Goal: Task Accomplishment & Management: Use online tool/utility

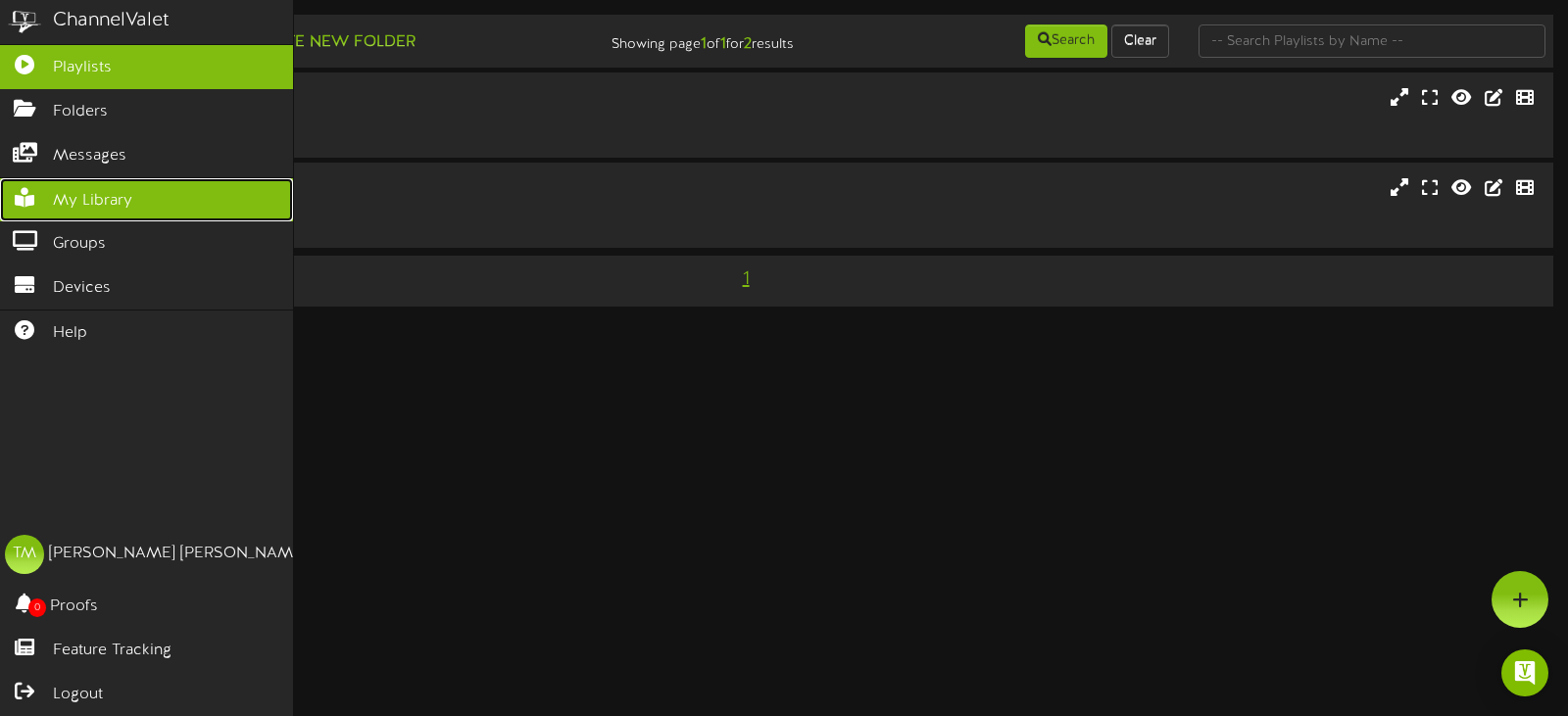
click at [30, 179] on link "My Library" at bounding box center [146, 200] width 293 height 45
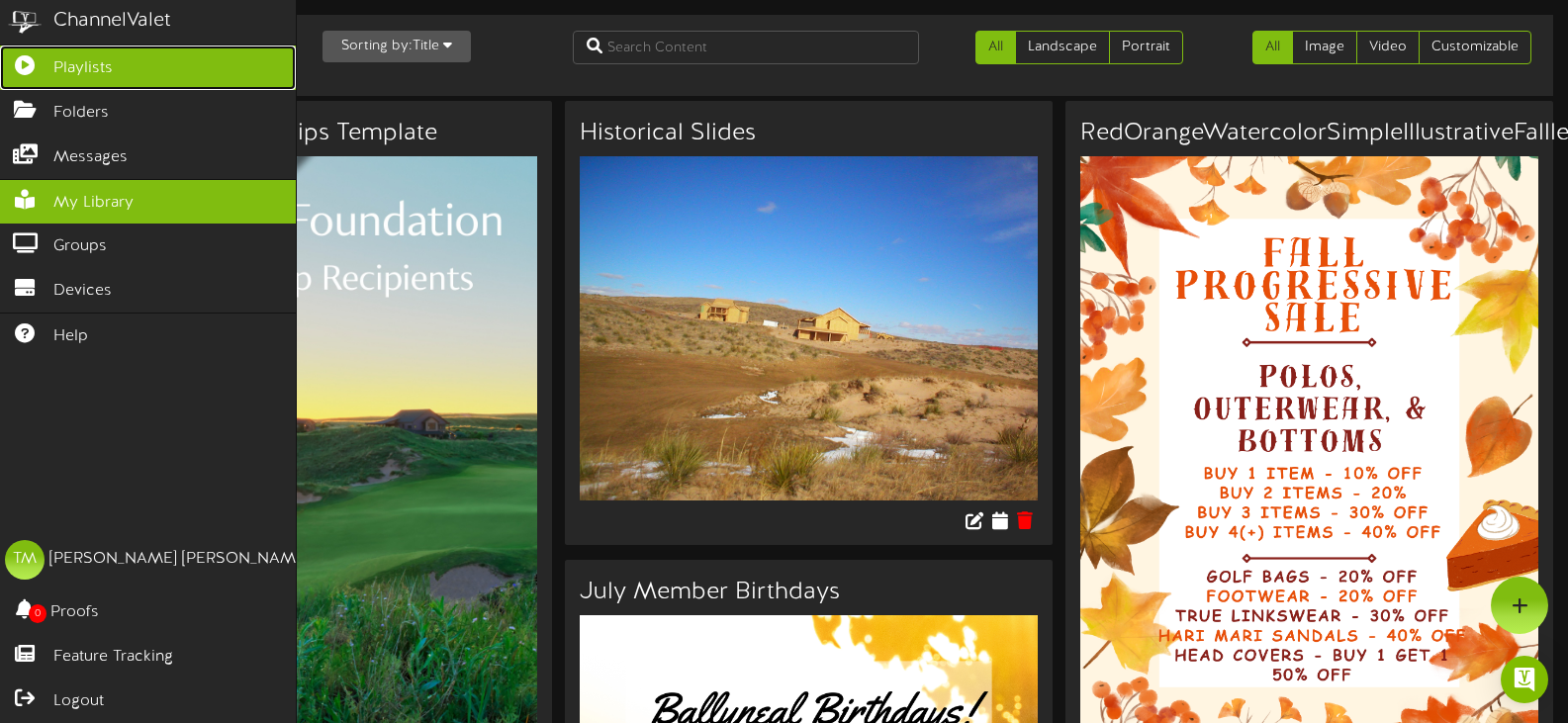
click at [90, 61] on span "Playlists" at bounding box center [82, 68] width 59 height 23
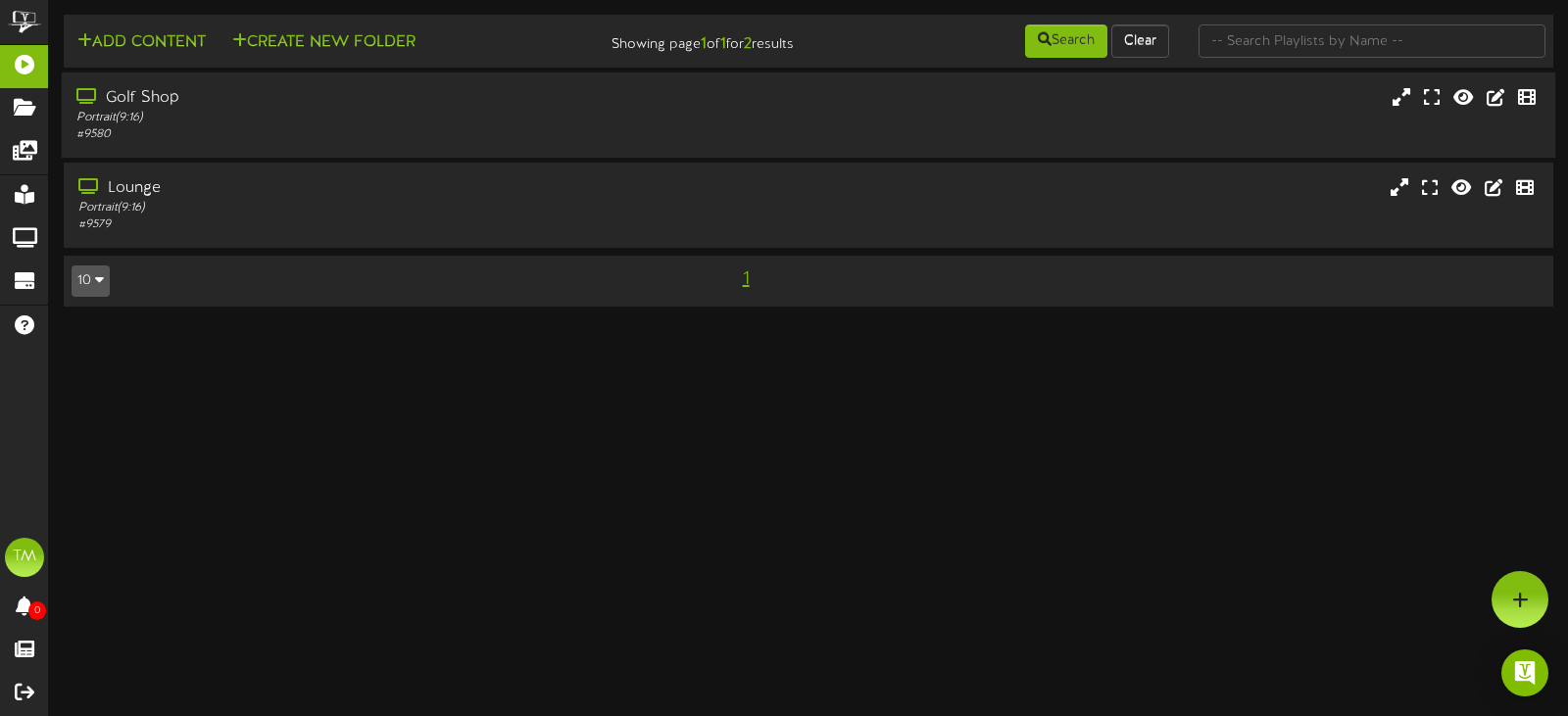
click at [555, 120] on div "Portrait ( 9:16 )" at bounding box center [372, 118] width 593 height 17
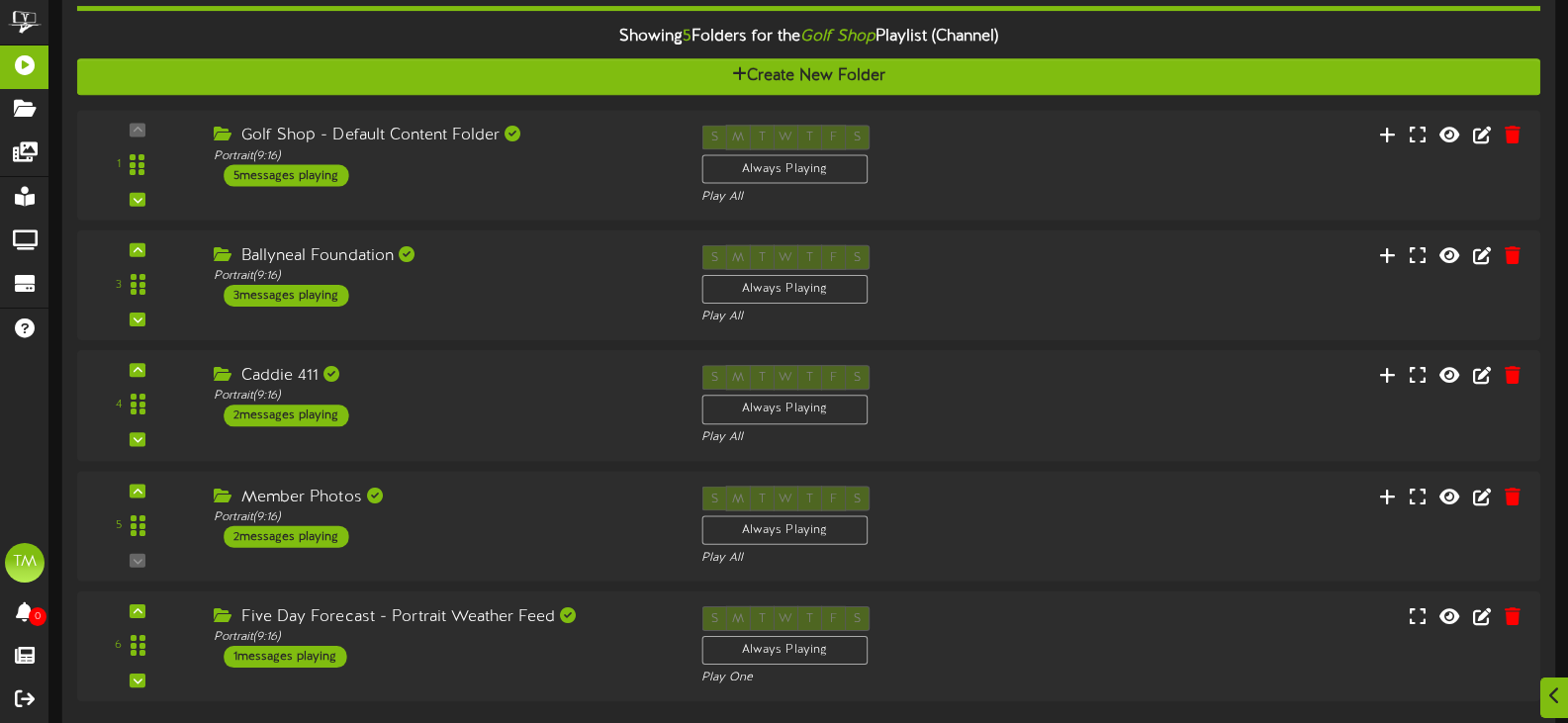
scroll to position [198, 0]
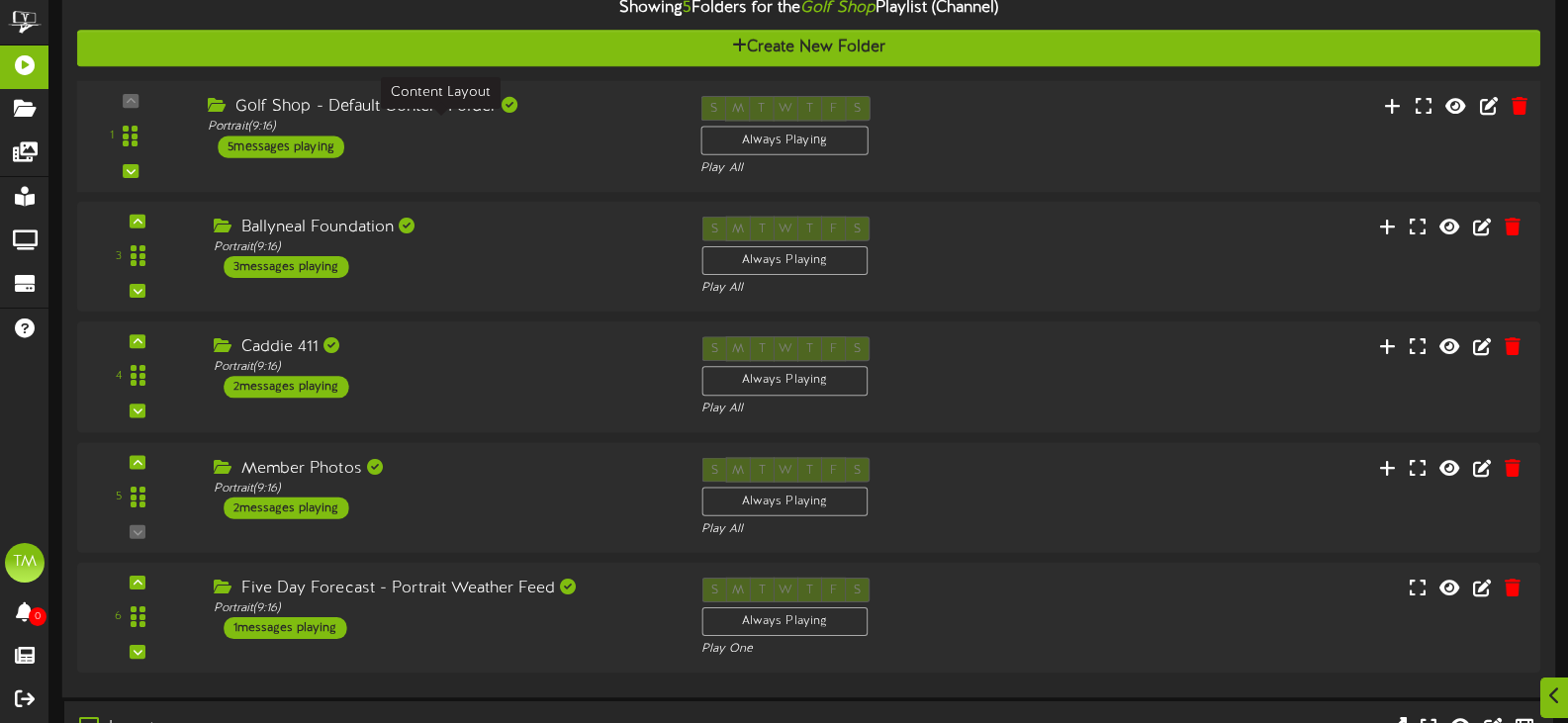
click at [578, 131] on div "Portrait ( 9:16 )" at bounding box center [439, 127] width 463 height 17
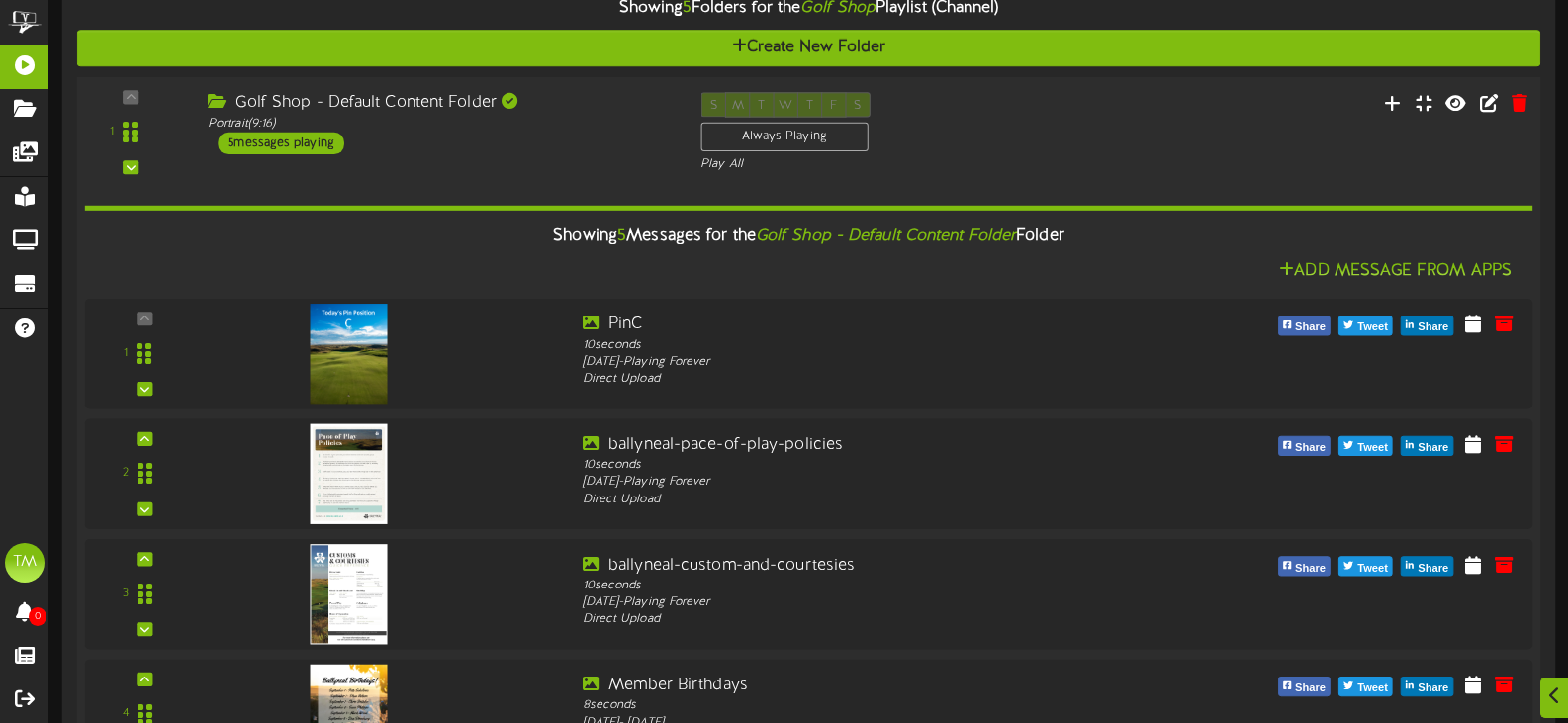
scroll to position [296, 0]
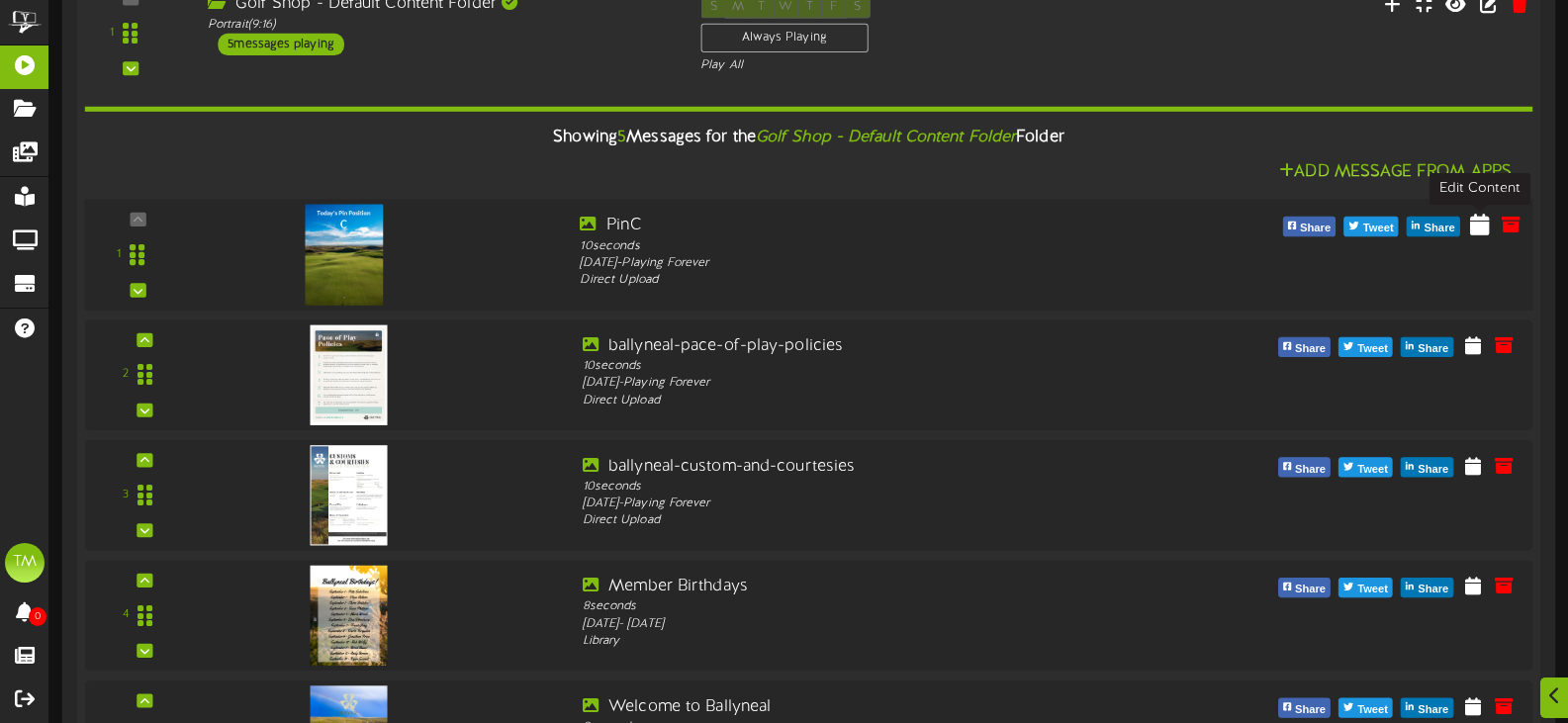
click at [1484, 234] on icon at bounding box center [1480, 224] width 20 height 22
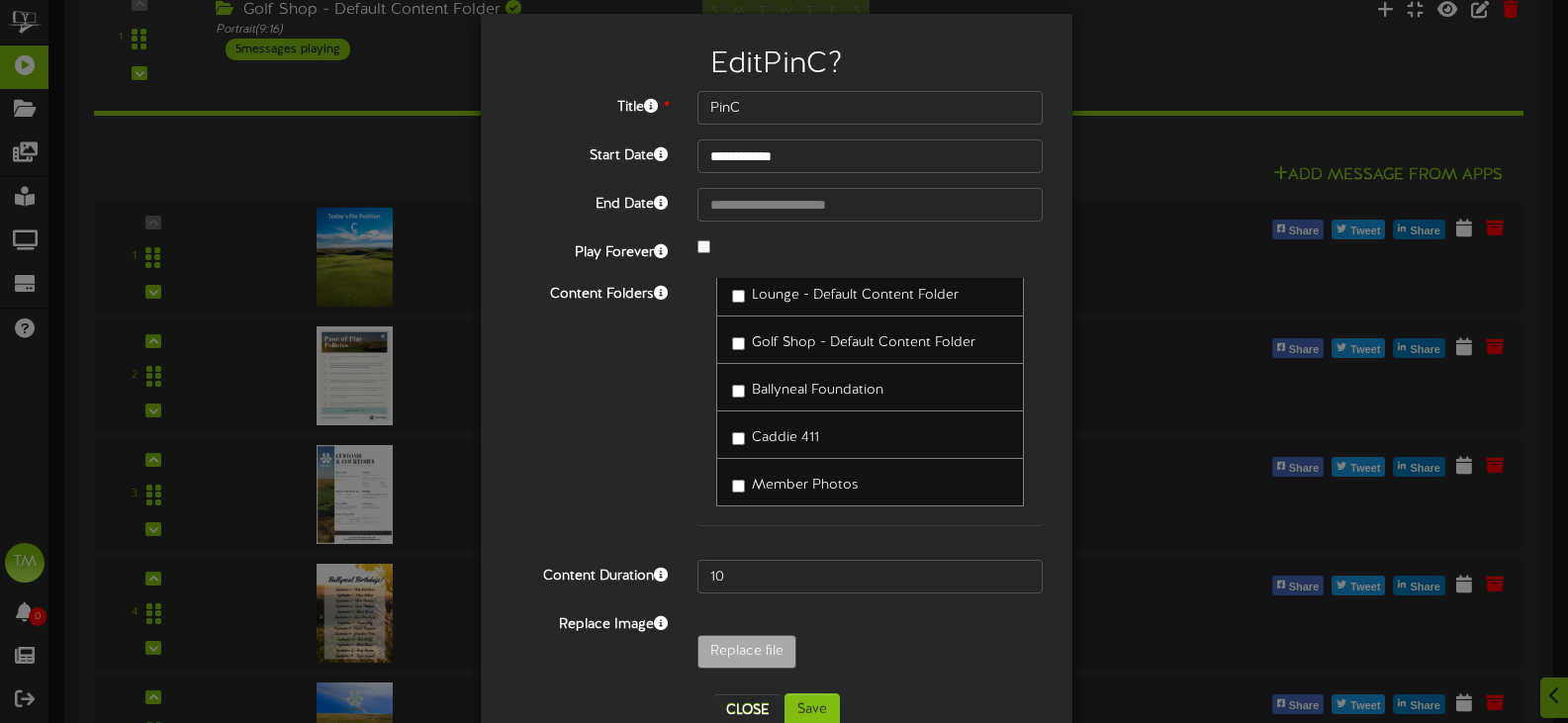
scroll to position [66, 0]
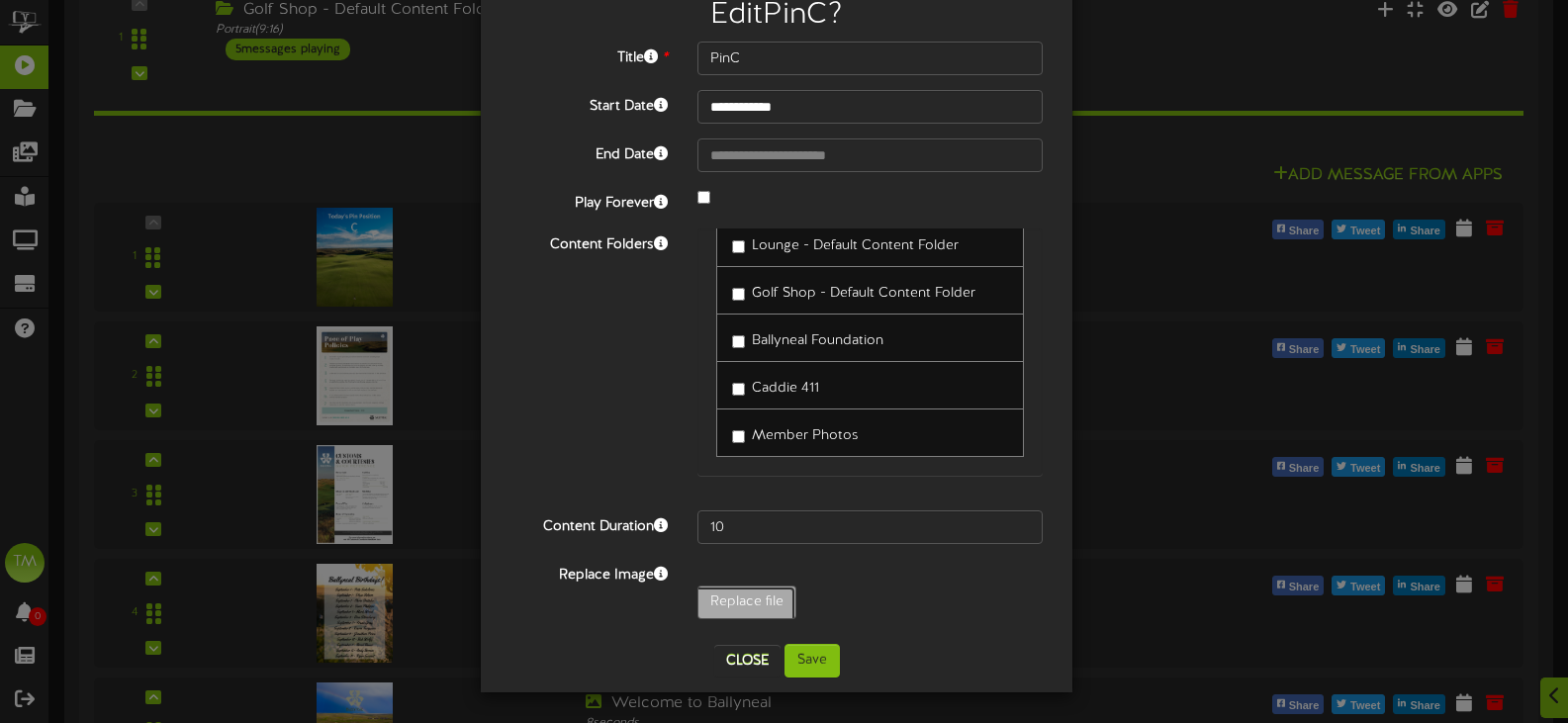
type input "**********"
type input "PinD"
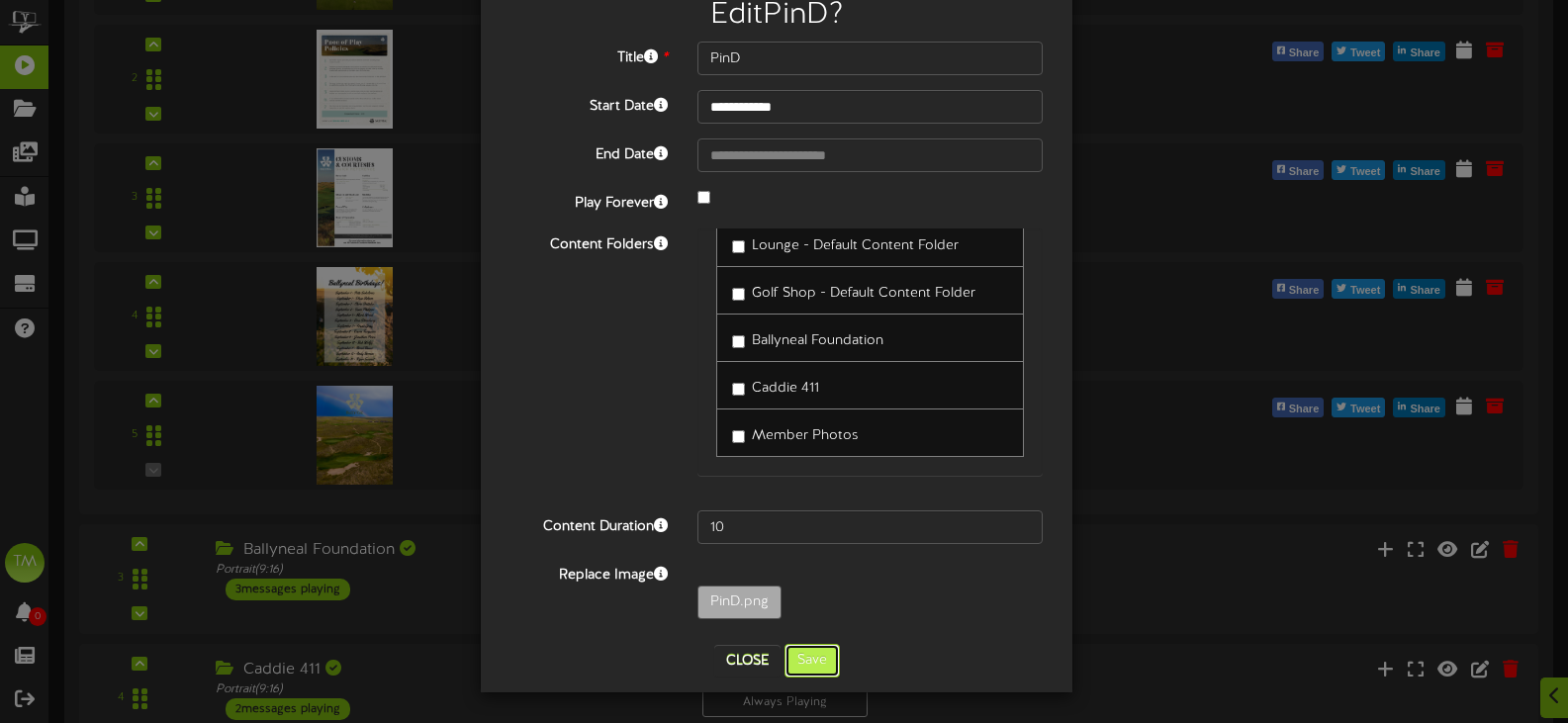
click at [813, 656] on button "Save" at bounding box center [812, 661] width 55 height 34
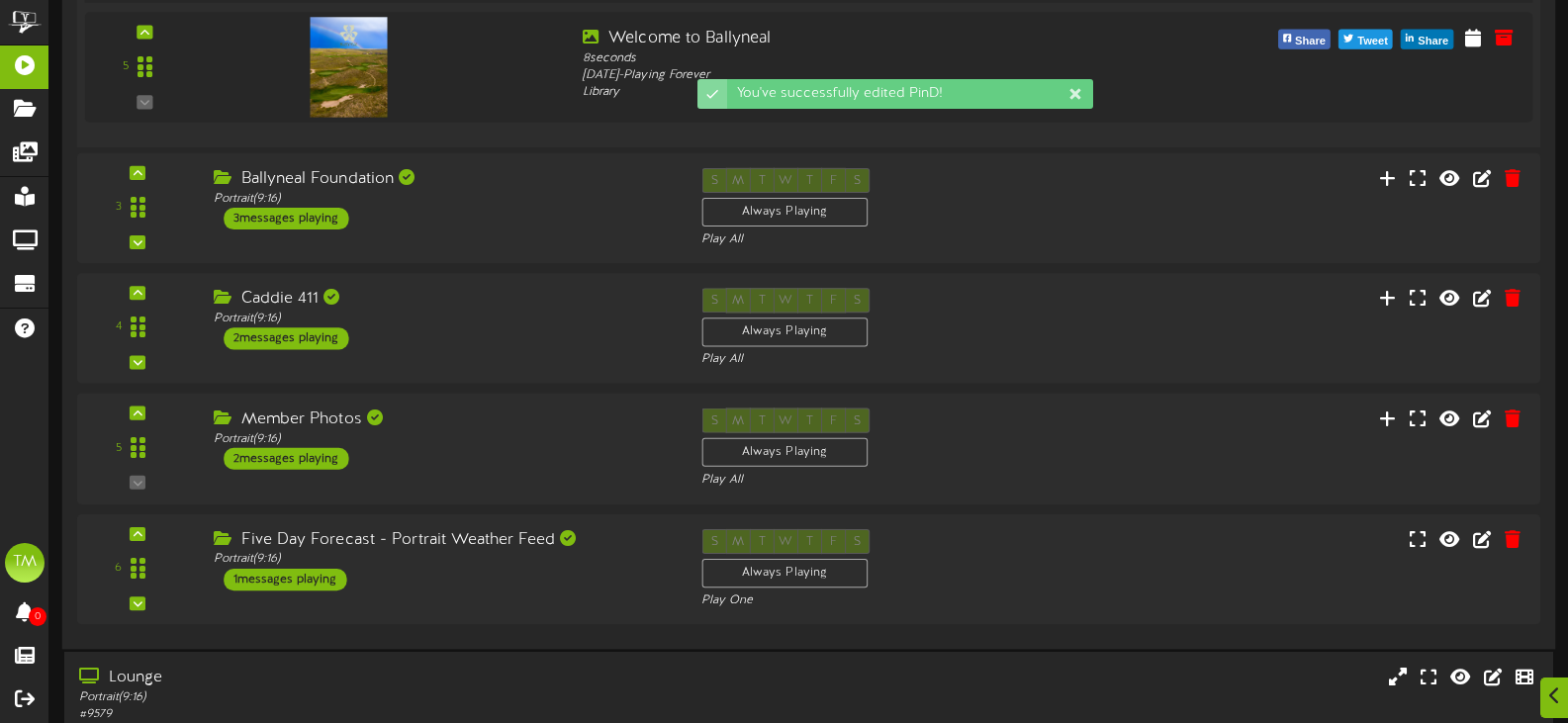
scroll to position [1059, 0]
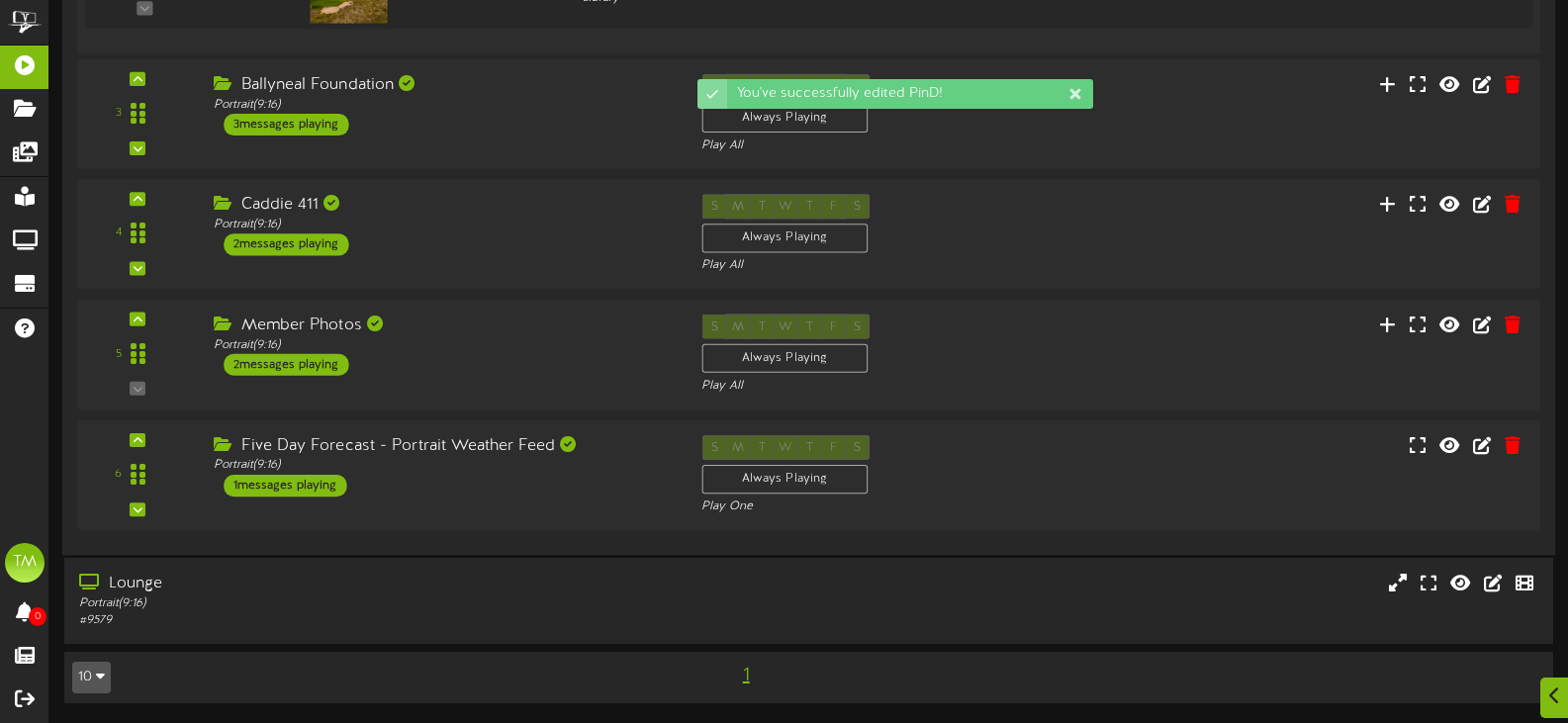
click at [1014, 329] on div "S M T W T F S Always Playing Play All" at bounding box center [870, 355] width 367 height 81
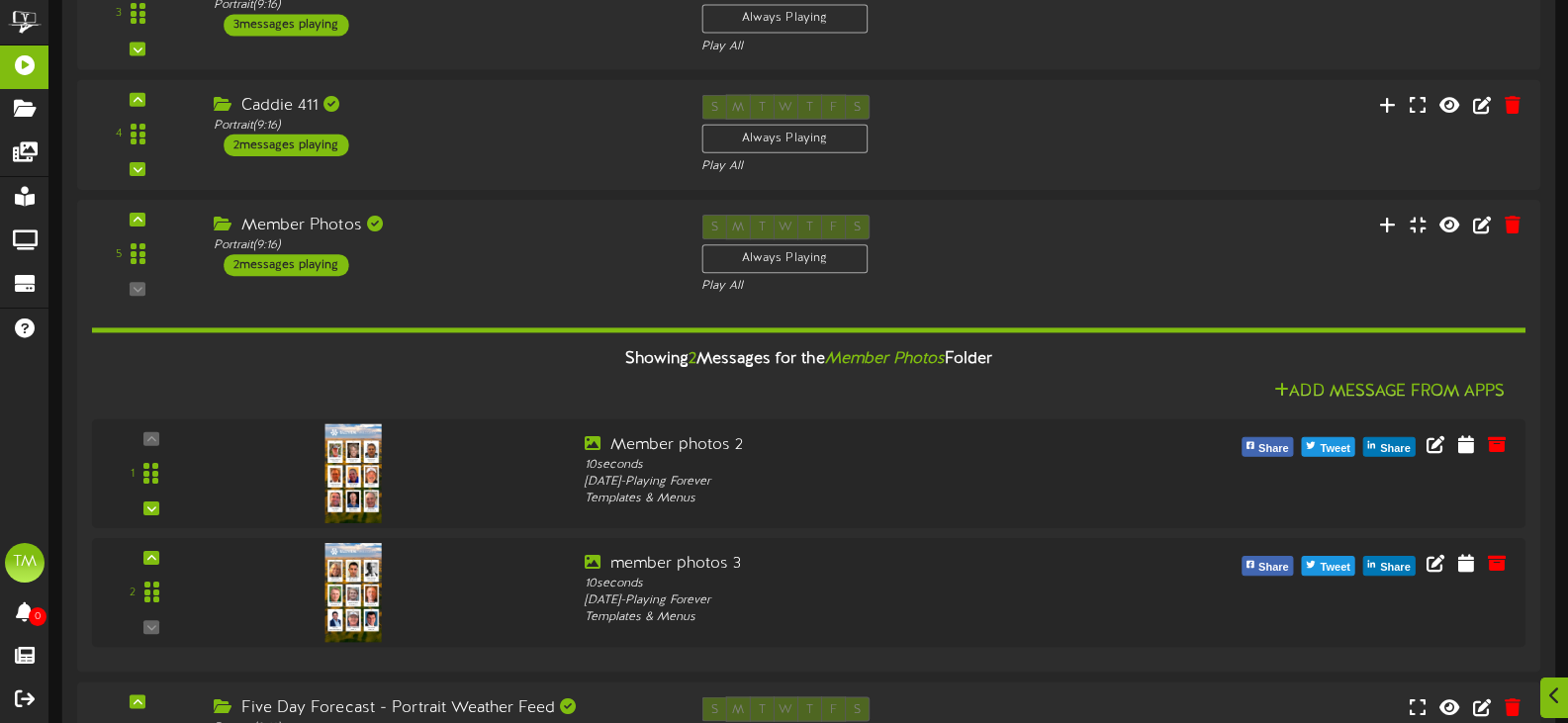
scroll to position [1256, 0]
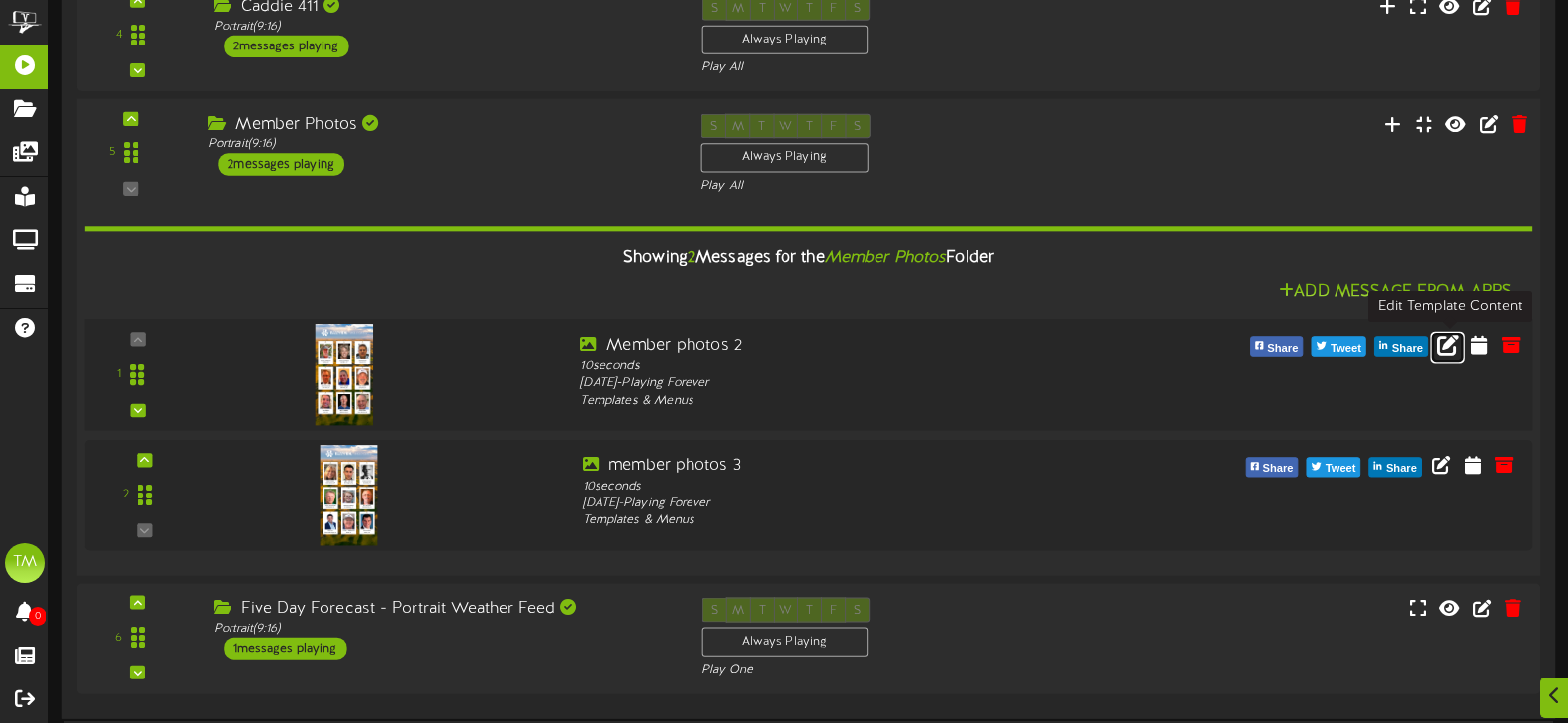
click at [1438, 348] on icon at bounding box center [1448, 345] width 22 height 22
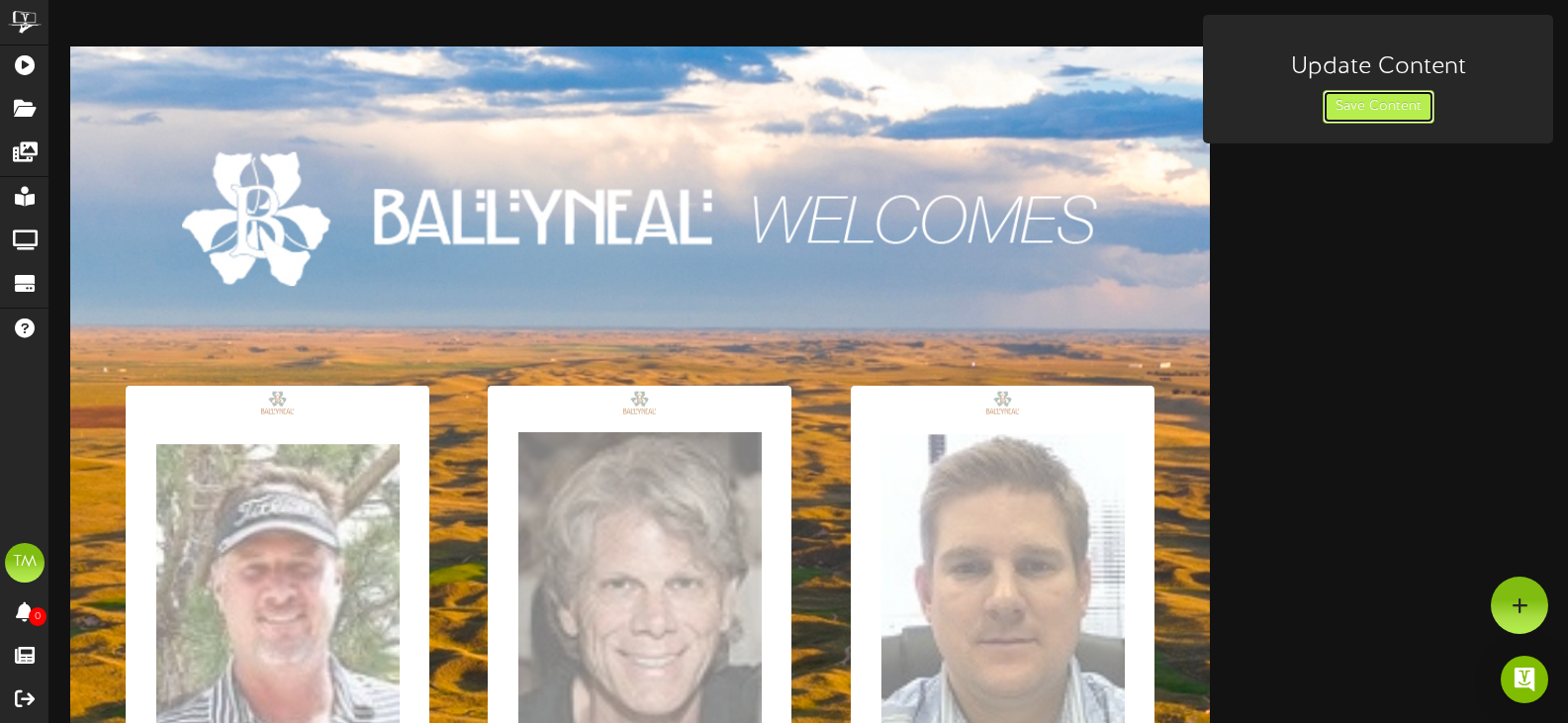
click at [1359, 109] on button "Save Content" at bounding box center [1379, 107] width 112 height 34
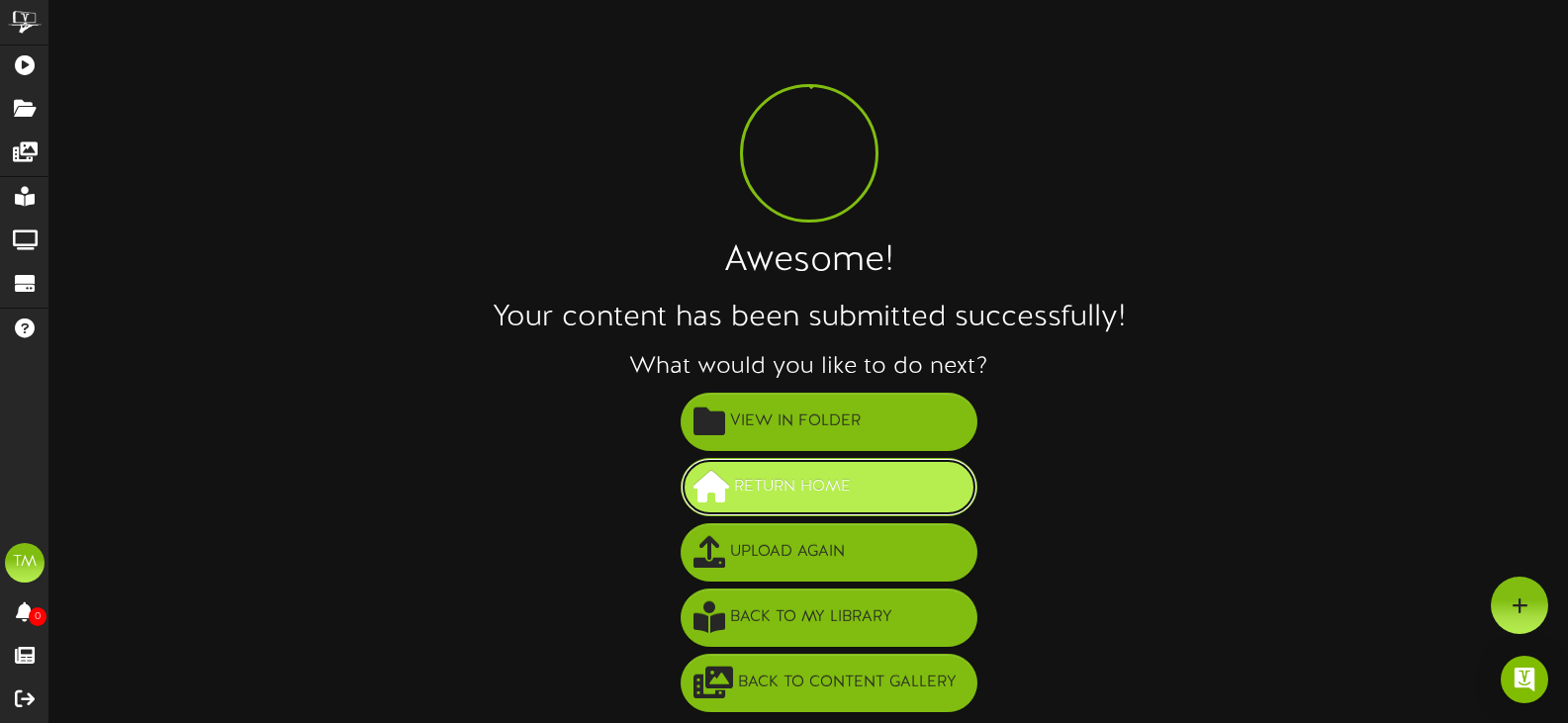
click at [838, 474] on span "Return Home" at bounding box center [792, 487] width 127 height 33
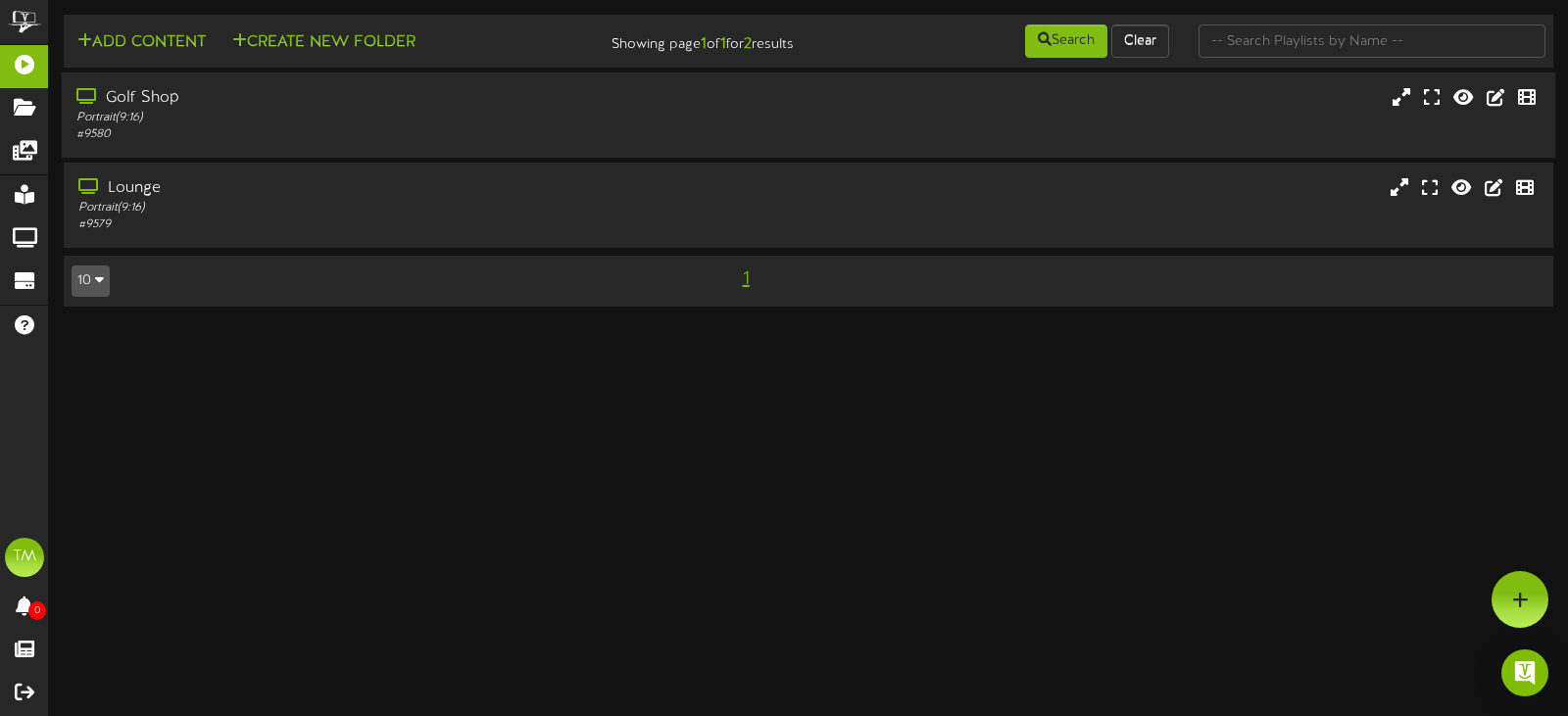
click at [647, 138] on div "# 9580" at bounding box center [372, 134] width 593 height 17
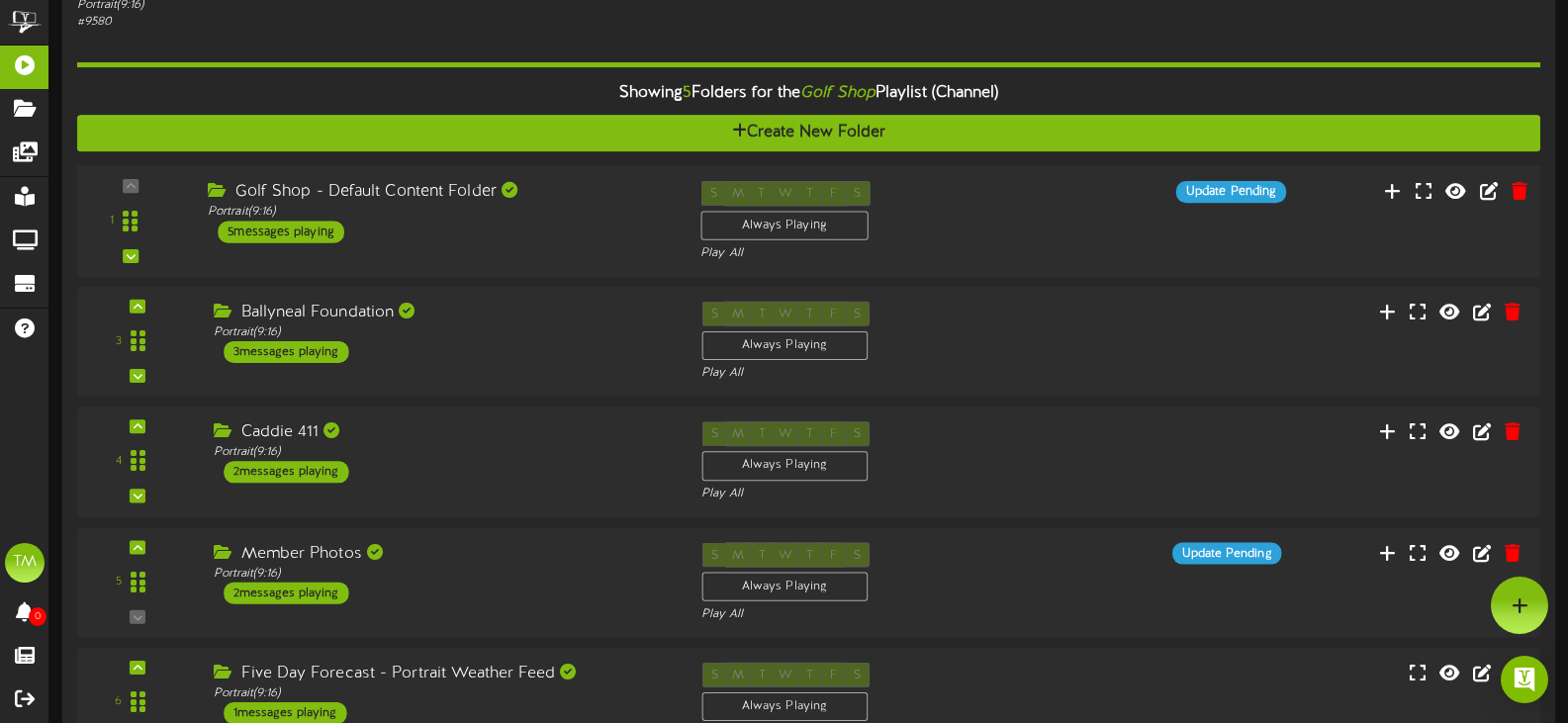
scroll to position [342, 0]
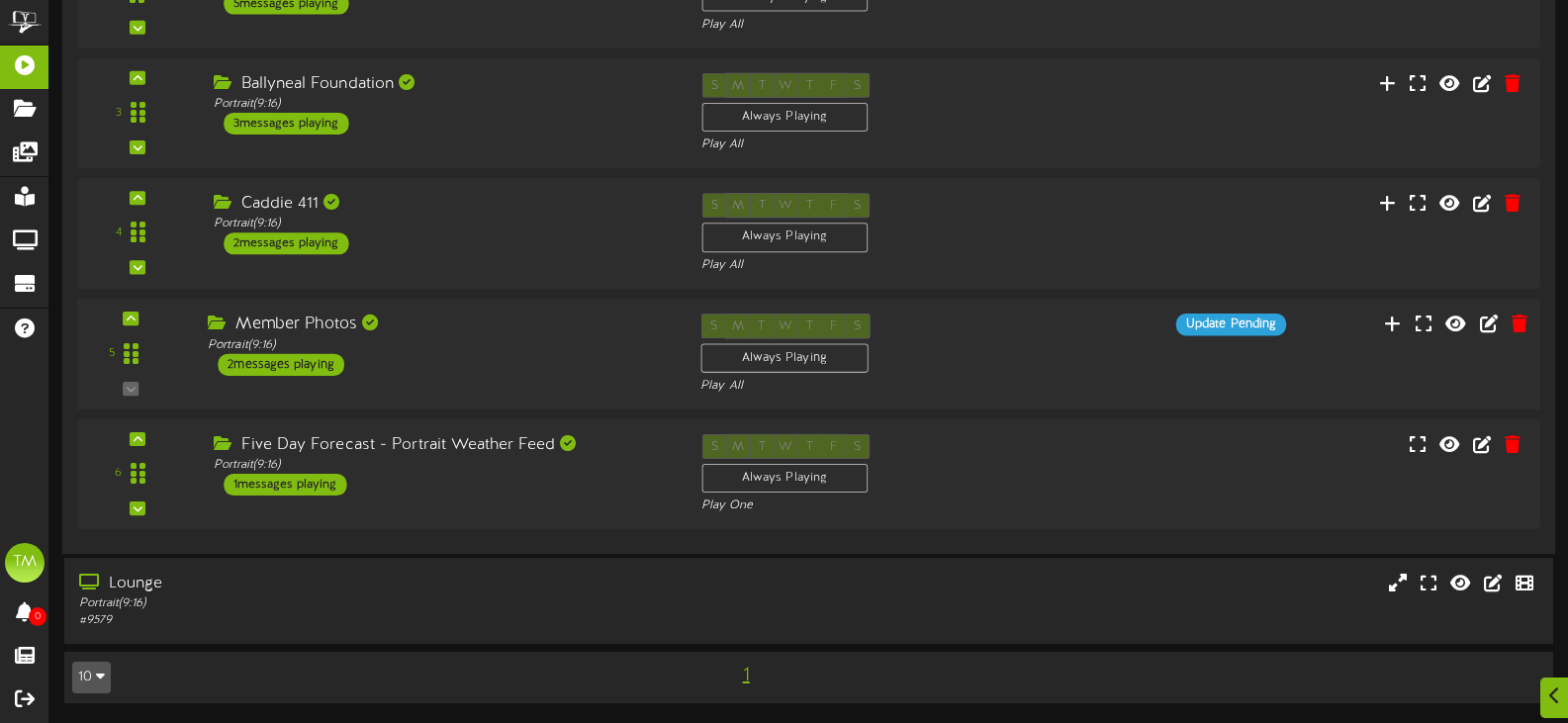
click at [1105, 354] on div "5 ( 9:16" at bounding box center [808, 354] width 1478 height 81
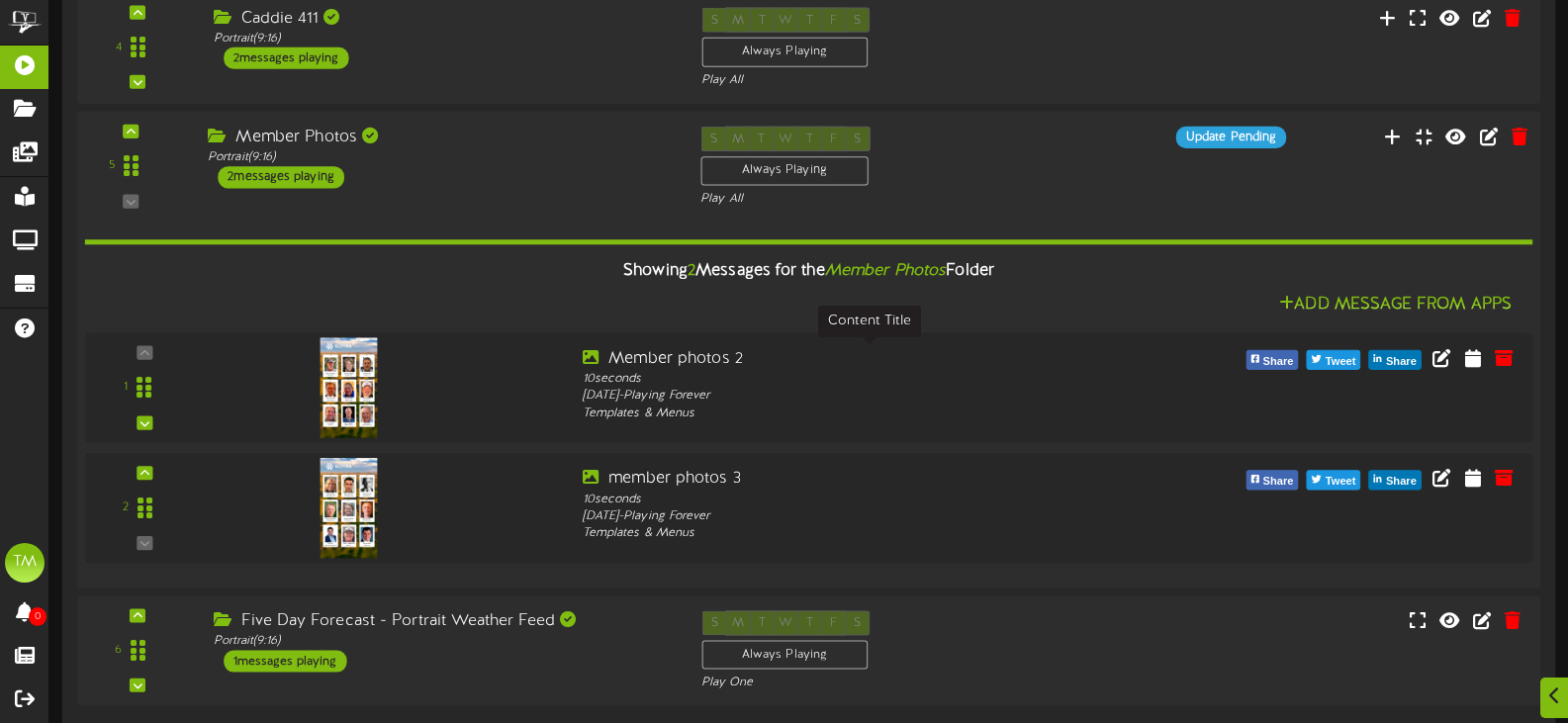
scroll to position [538, 0]
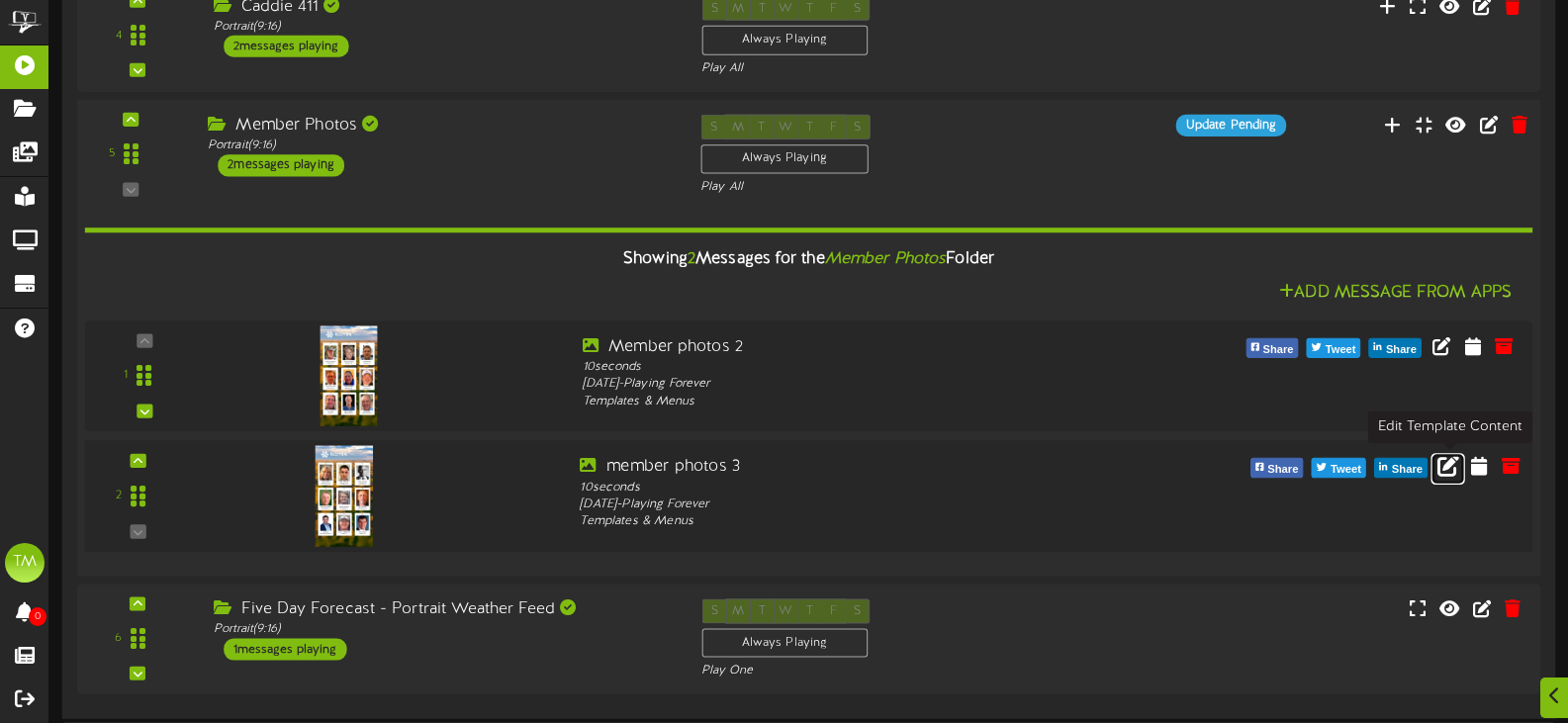
click at [1445, 464] on icon at bounding box center [1448, 465] width 22 height 22
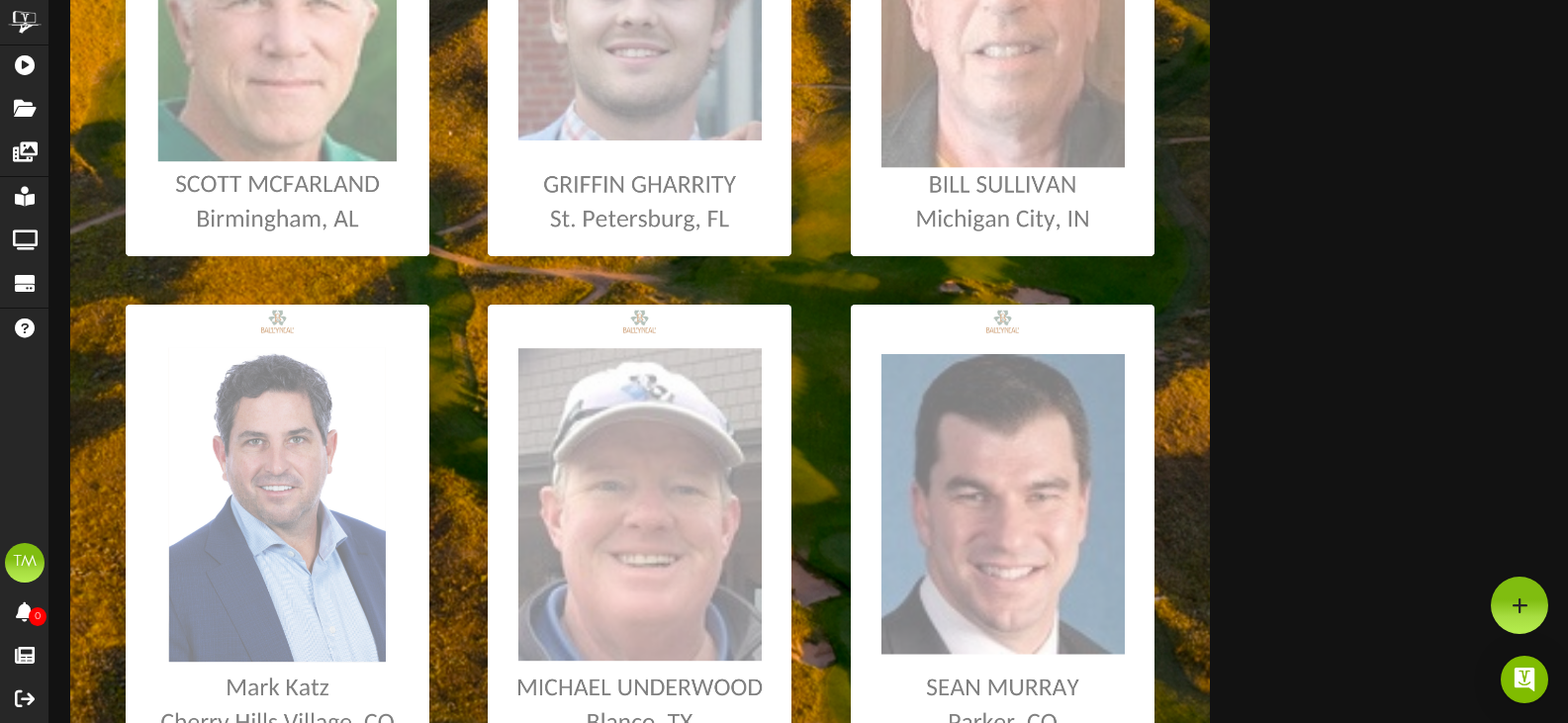
scroll to position [990, 0]
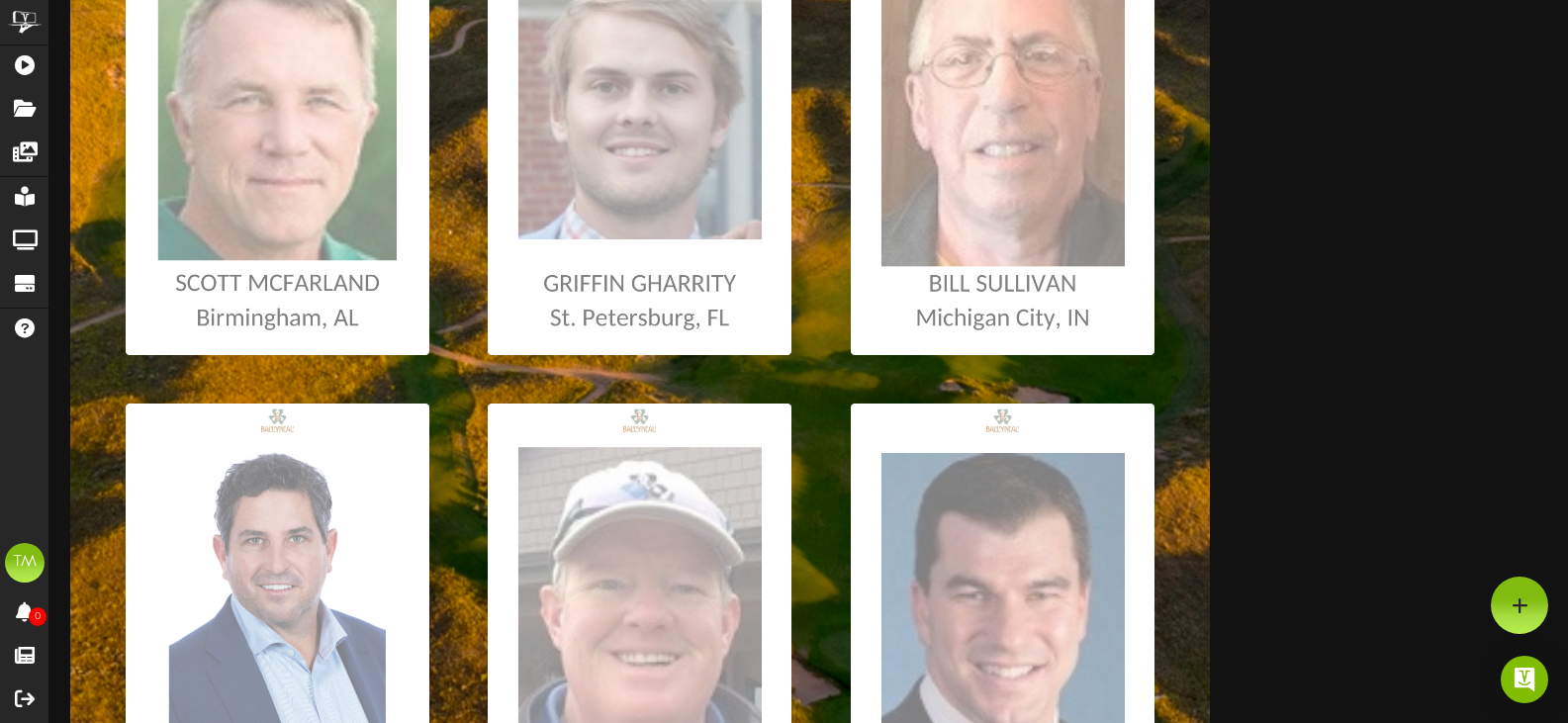
drag, startPoint x: 834, startPoint y: 413, endPoint x: 97, endPoint y: 373, distance: 738.1
click at [97, 373] on div at bounding box center [639, 70] width 1140 height 2026
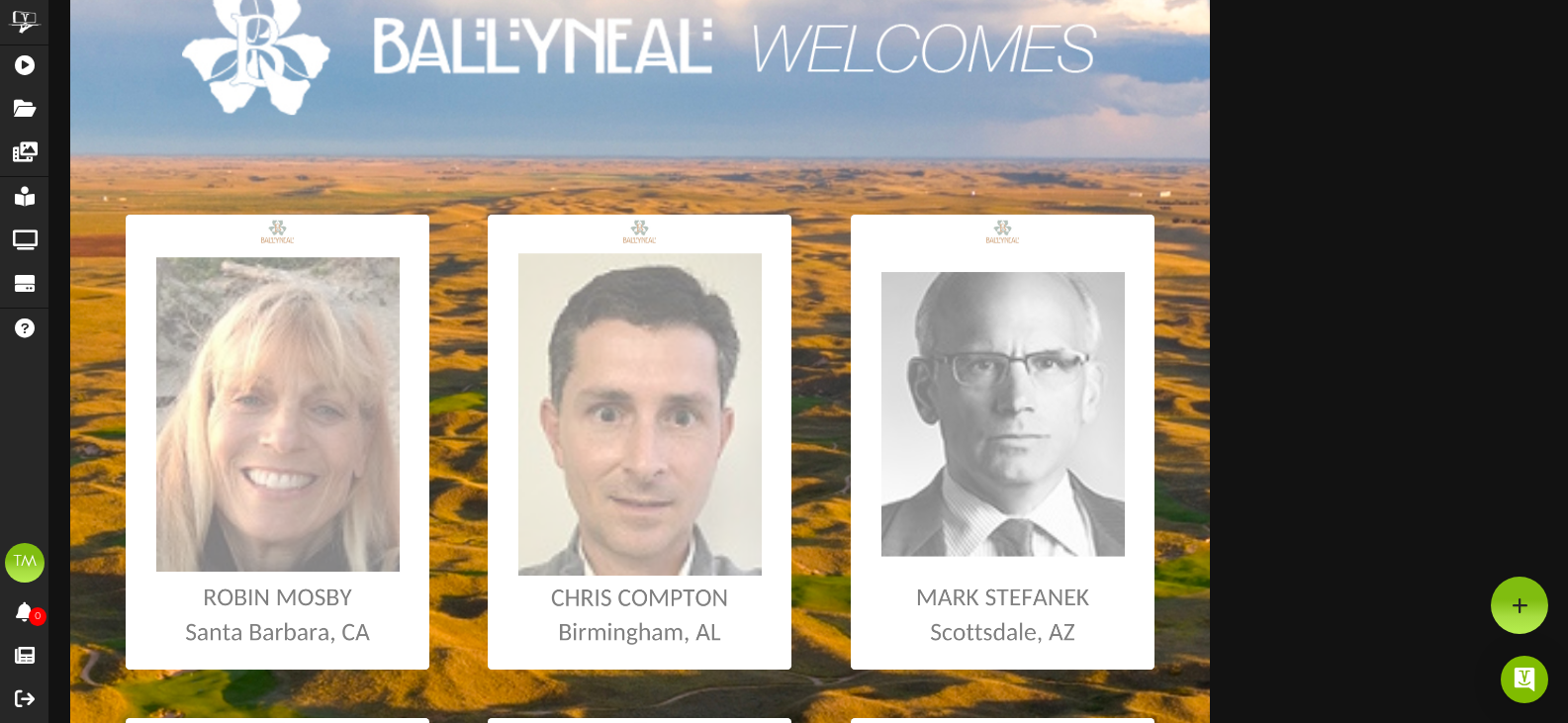
scroll to position [0, 0]
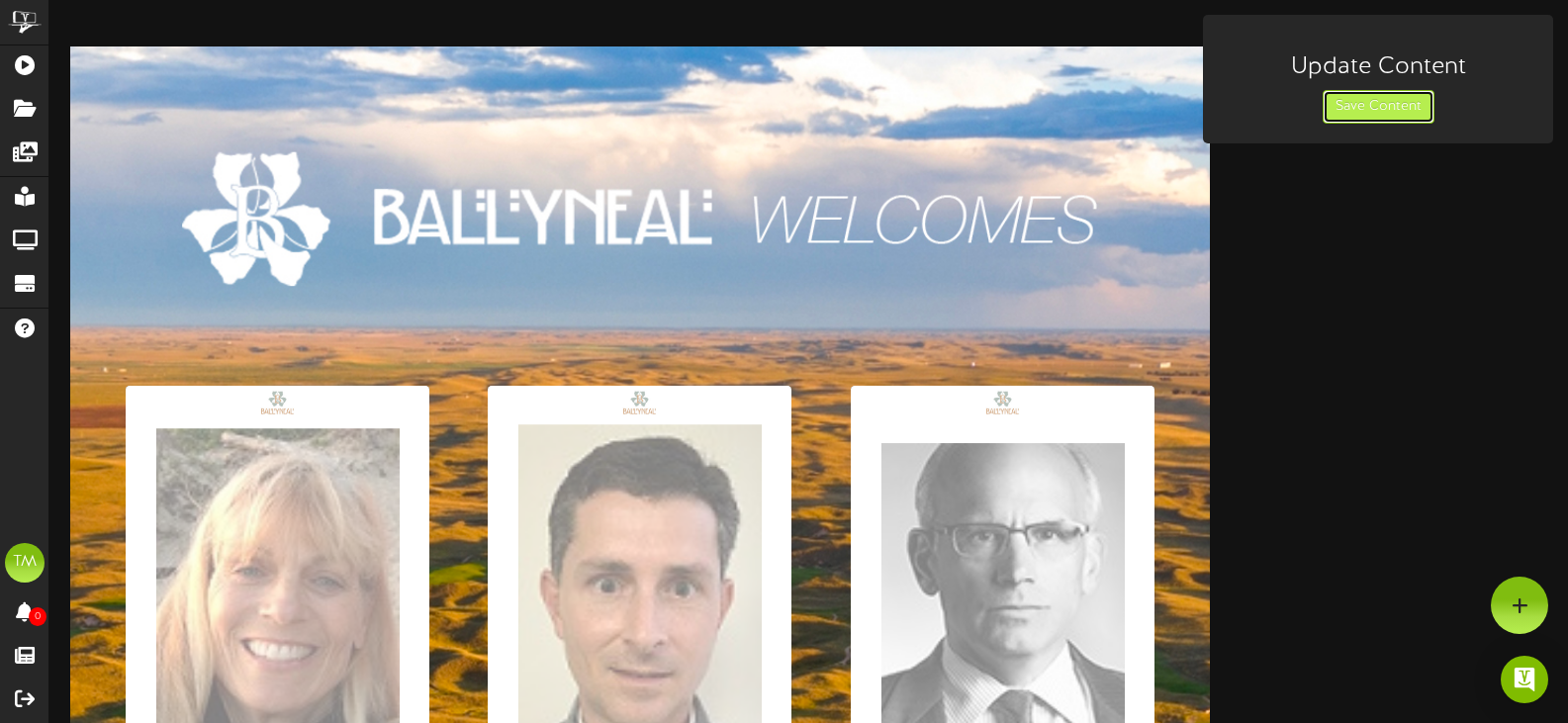
click at [1388, 104] on button "Save Content" at bounding box center [1379, 107] width 112 height 34
